Goal: Information Seeking & Learning: Compare options

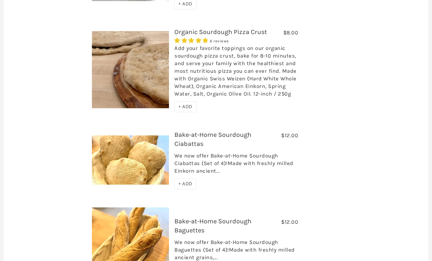
scroll to position [2260, 0]
click at [204, 152] on div "We now offer Bake-at-Home Sourdough Ciabattas (Set of 4)!Made with freshly mill…" at bounding box center [236, 165] width 124 height 26
click at [197, 130] on link "Bake-at-Home Sourdough Ciabattas" at bounding box center [212, 138] width 77 height 17
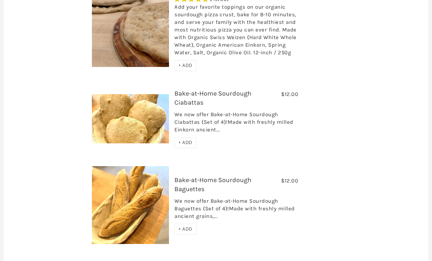
scroll to position [2301, 0]
click at [205, 176] on link "Bake-at-Home Sourdough Baguettes" at bounding box center [212, 184] width 77 height 17
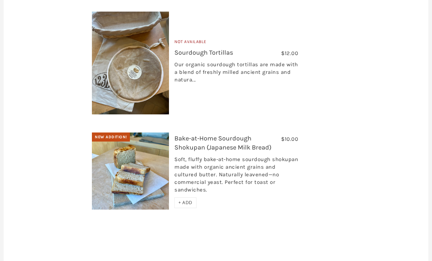
scroll to position [2552, 0]
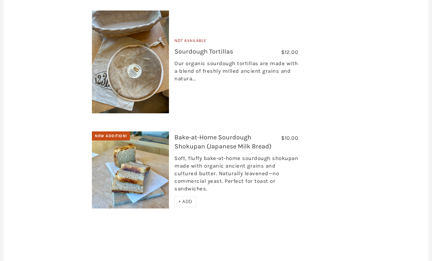
click at [189, 133] on link "Bake-at-Home Sourdough Shokupan (Japanese Milk Bread)" at bounding box center [222, 141] width 97 height 17
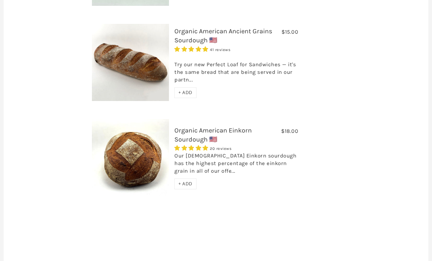
scroll to position [631, 0]
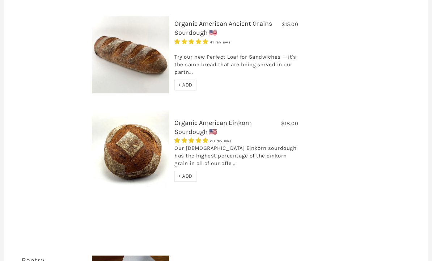
click at [141, 140] on img at bounding box center [130, 150] width 77 height 77
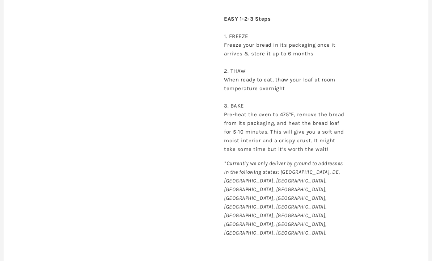
scroll to position [400, 0]
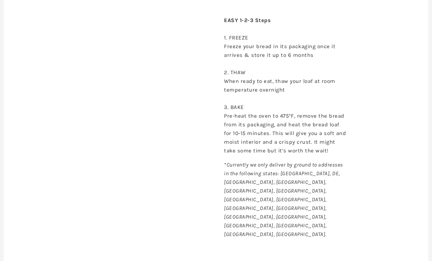
scroll to position [377, 0]
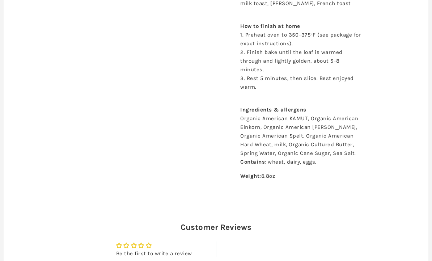
scroll to position [431, 0]
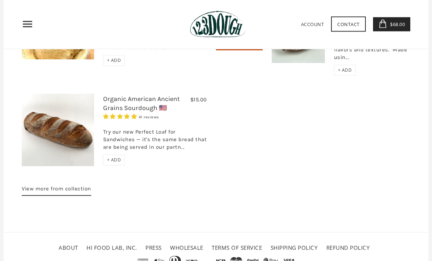
scroll to position [1033, 0]
